Goal: Transaction & Acquisition: Purchase product/service

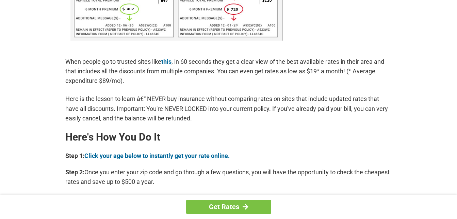
scroll to position [511, 0]
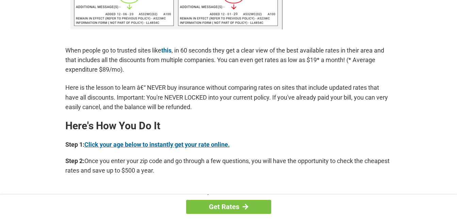
click at [149, 143] on link "Click your age below to instantly get your rate online." at bounding box center [156, 144] width 145 height 7
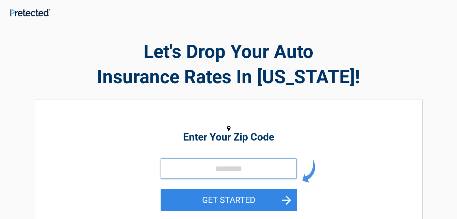
click at [228, 166] on input "tel" at bounding box center [229, 168] width 136 height 20
type input "*****"
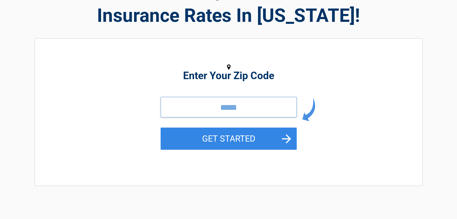
scroll to position [68, 0]
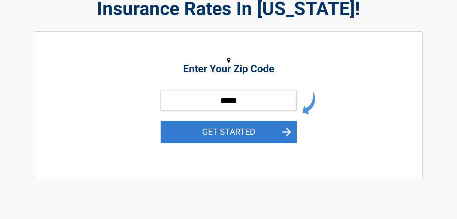
click at [227, 132] on button "GET STARTED" at bounding box center [229, 132] width 136 height 22
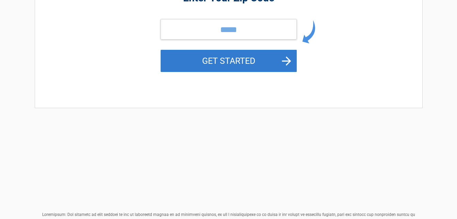
scroll to position [0, 0]
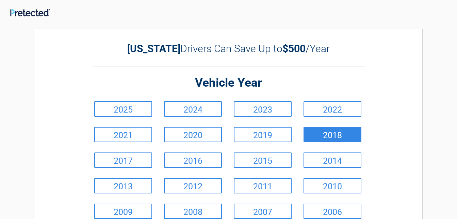
click at [323, 134] on link "2018" at bounding box center [333, 134] width 58 height 15
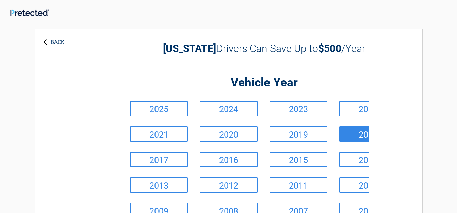
click at [188, 134] on link "2021" at bounding box center [159, 134] width 58 height 15
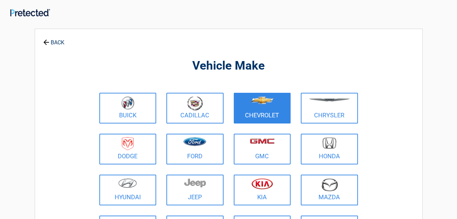
click at [271, 111] on link "Chevrolet" at bounding box center [262, 108] width 57 height 31
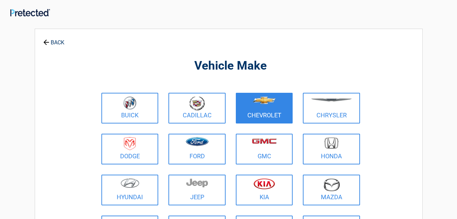
click at [271, 111] on link "Chevrolet" at bounding box center [264, 108] width 57 height 31
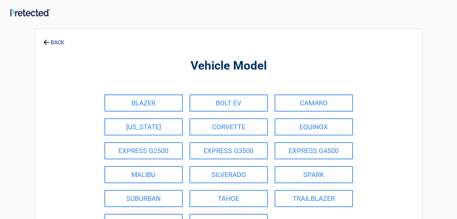
click at [50, 41] on link "BACK" at bounding box center [54, 39] width 24 height 12
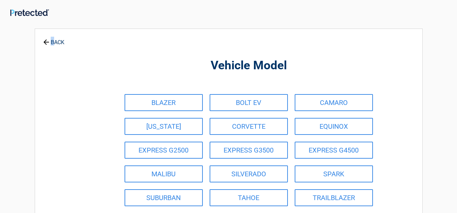
click at [50, 41] on link "BACK" at bounding box center [54, 39] width 24 height 12
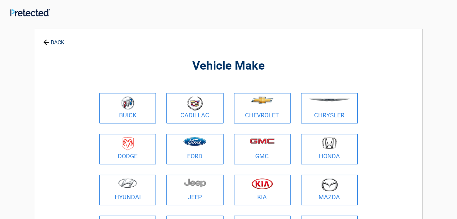
click at [44, 41] on icon at bounding box center [45, 41] width 7 height 7
